Goal: Transaction & Acquisition: Download file/media

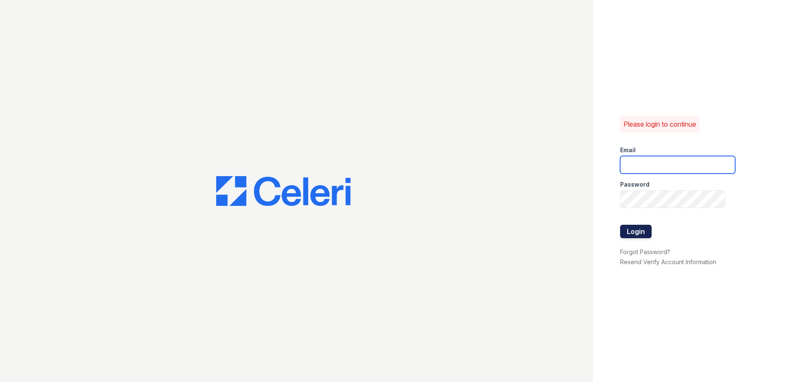
type input "[EMAIL_ADDRESS][DOMAIN_NAME]"
click at [625, 231] on button "Login" at bounding box center [635, 231] width 31 height 13
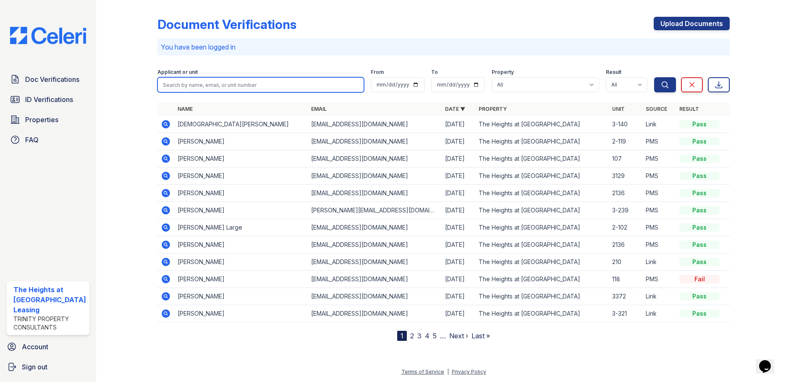
click at [319, 89] on input "search" at bounding box center [260, 84] width 207 height 15
paste input "[PERSON_NAME]"
type input "[PERSON_NAME]"
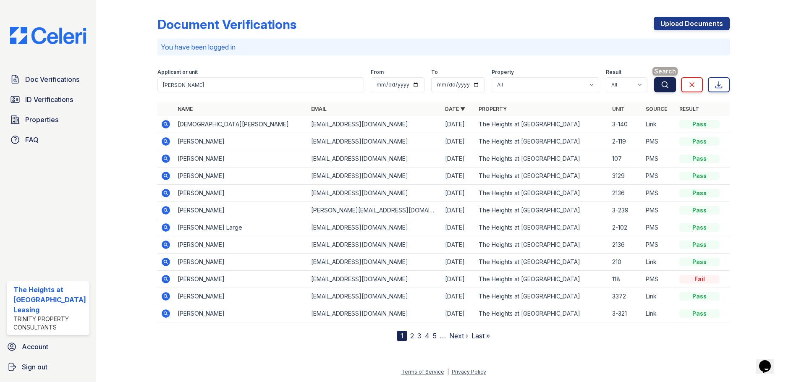
click at [670, 87] on button "Search" at bounding box center [665, 84] width 22 height 15
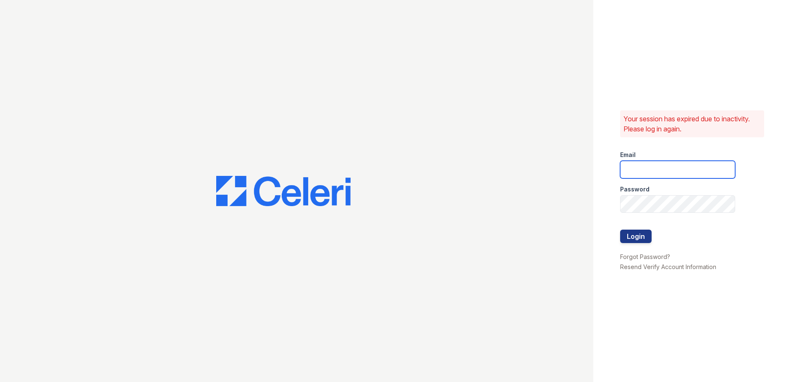
type input "[EMAIL_ADDRESS][DOMAIN_NAME]"
click at [628, 240] on button "Login" at bounding box center [635, 236] width 31 height 13
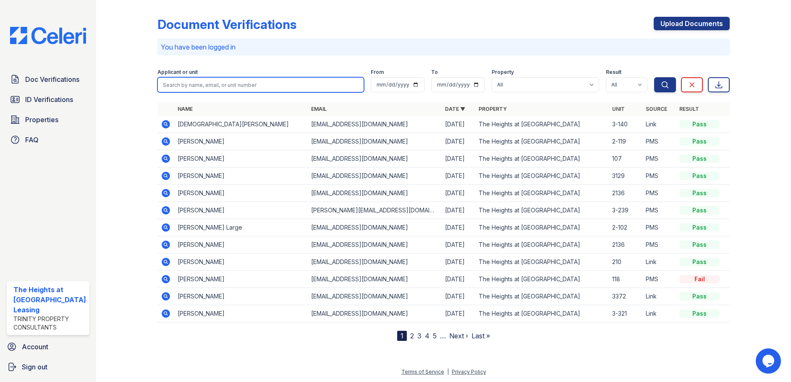
click at [242, 86] on input "search" at bounding box center [260, 84] width 207 height 15
paste input "[PERSON_NAME]"
type input "[PERSON_NAME]"
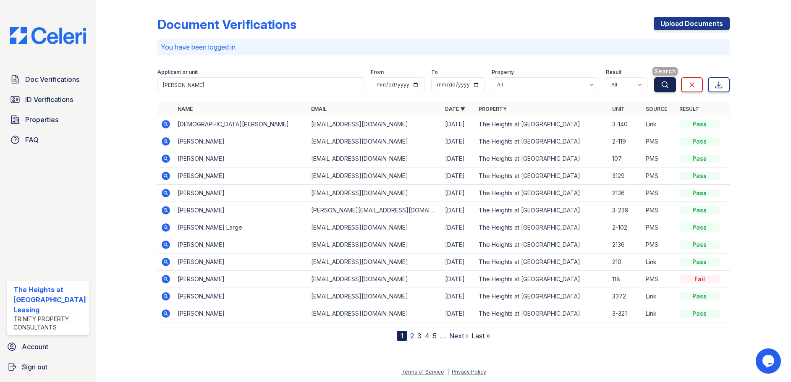
click at [670, 88] on button "Search" at bounding box center [665, 84] width 22 height 15
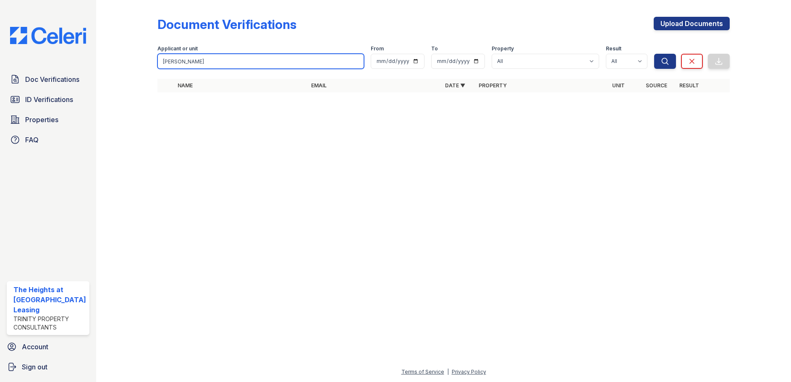
click at [186, 68] on input "[PERSON_NAME]" at bounding box center [260, 61] width 207 height 15
paste input "Edler"
type input "Edler"
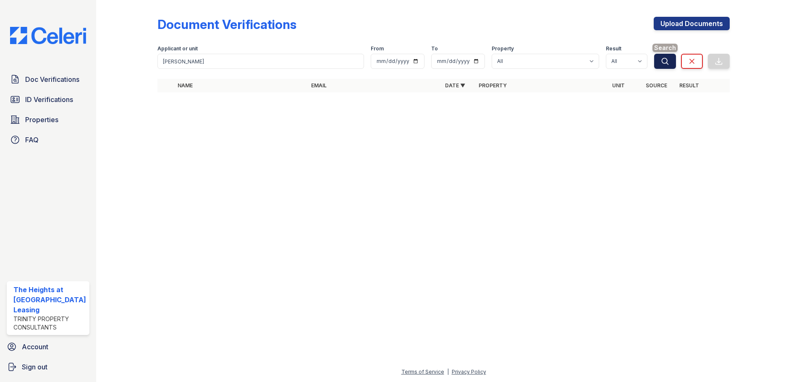
click at [664, 65] on button "Search" at bounding box center [665, 61] width 22 height 15
click at [660, 60] on button "Search" at bounding box center [665, 61] width 22 height 15
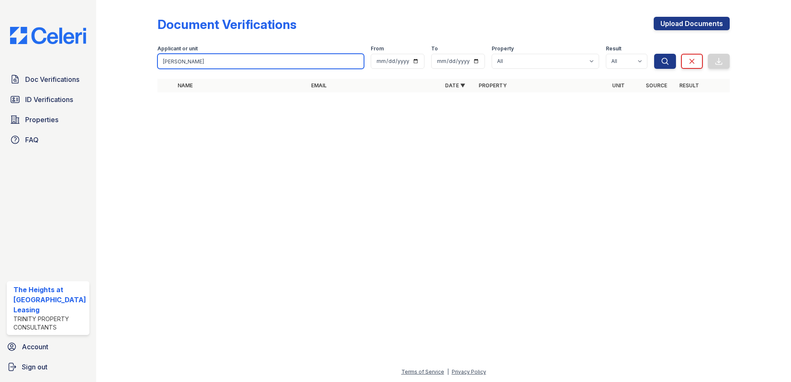
click at [176, 60] on input "Edler" at bounding box center [260, 61] width 207 height 15
paste input "Christian"
type input "Christian"
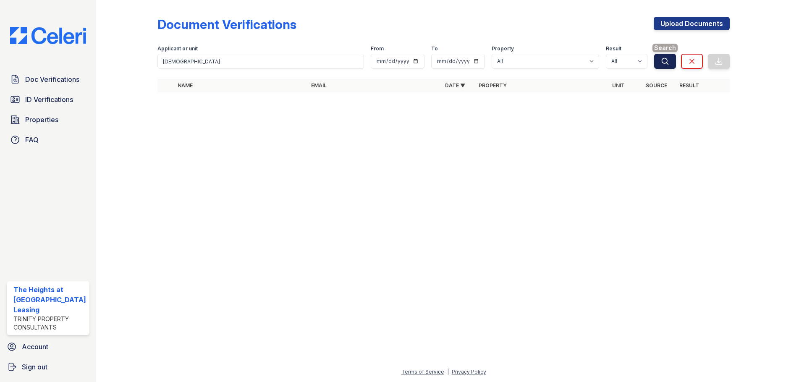
click at [659, 67] on button "Search" at bounding box center [665, 61] width 22 height 15
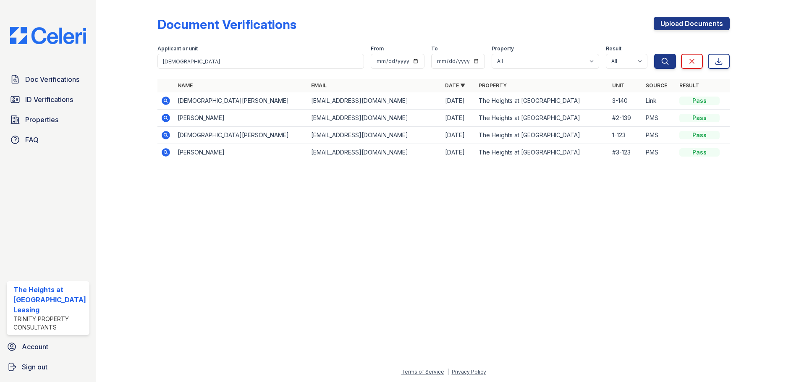
click at [164, 99] on icon at bounding box center [166, 101] width 10 height 10
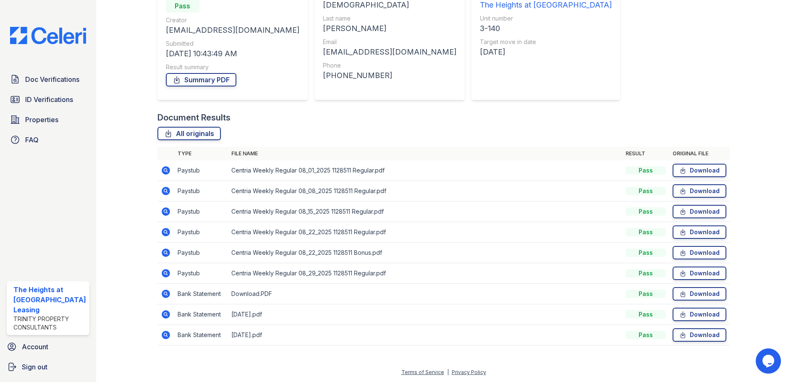
scroll to position [95, 0]
click at [694, 170] on link "Download" at bounding box center [699, 169] width 54 height 13
click at [693, 188] on link "Download" at bounding box center [699, 190] width 54 height 13
click at [693, 209] on link "Download" at bounding box center [699, 210] width 54 height 13
click at [690, 237] on link "Download" at bounding box center [699, 231] width 54 height 13
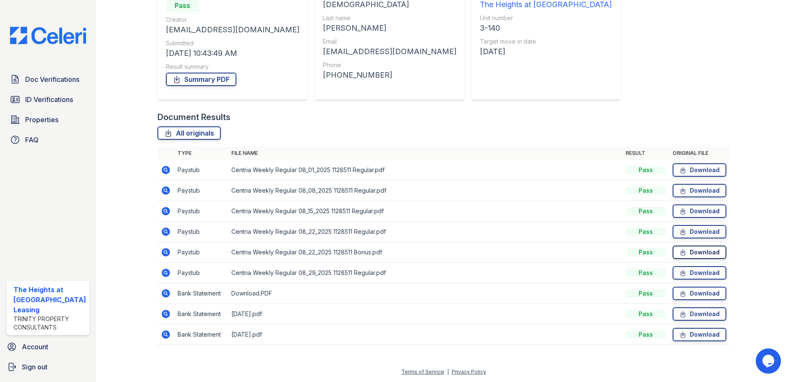
click at [690, 249] on link "Download" at bounding box center [699, 252] width 54 height 13
click at [684, 274] on link "Download" at bounding box center [699, 272] width 54 height 13
click at [687, 293] on link "Download" at bounding box center [699, 293] width 54 height 13
click at [688, 316] on link "Download" at bounding box center [699, 313] width 54 height 13
click at [688, 331] on link "Download" at bounding box center [699, 334] width 54 height 13
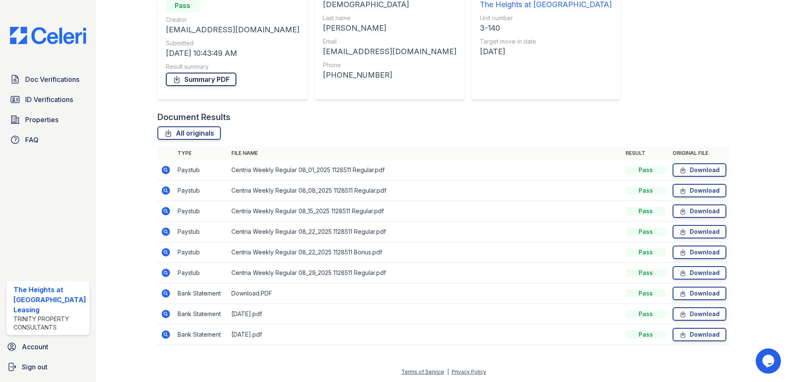
click at [206, 81] on link "Summary PDF" at bounding box center [201, 79] width 71 height 13
click at [691, 129] on div "All originals" at bounding box center [443, 132] width 573 height 13
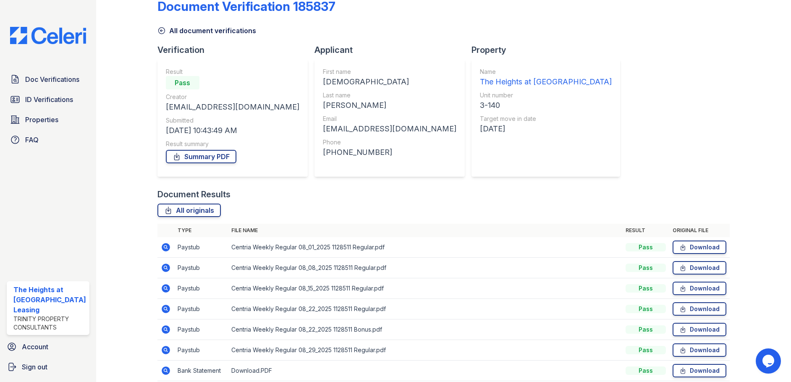
scroll to position [0, 0]
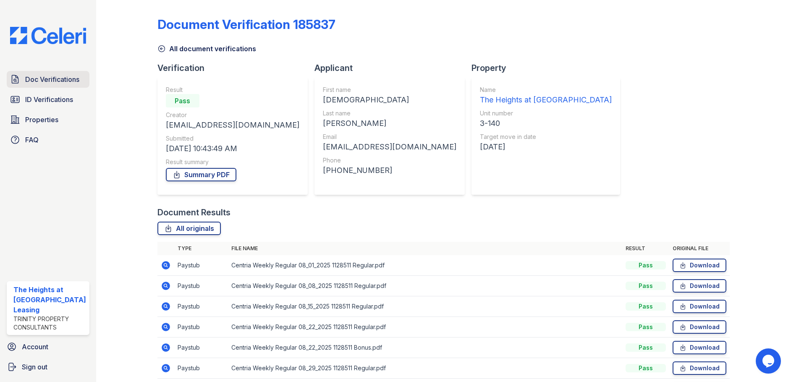
click at [50, 81] on span "Doc Verifications" at bounding box center [52, 79] width 54 height 10
